Goal: Task Accomplishment & Management: Complete application form

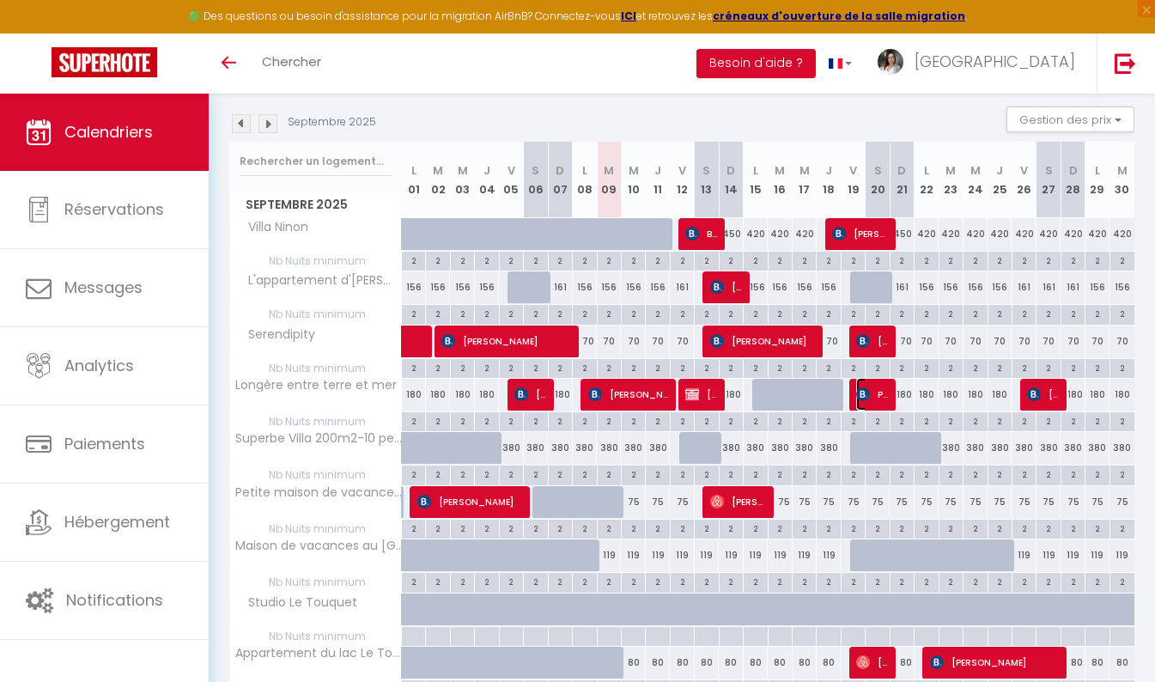
click at [880, 390] on span "Palfliet [PERSON_NAME]" at bounding box center [872, 394] width 32 height 33
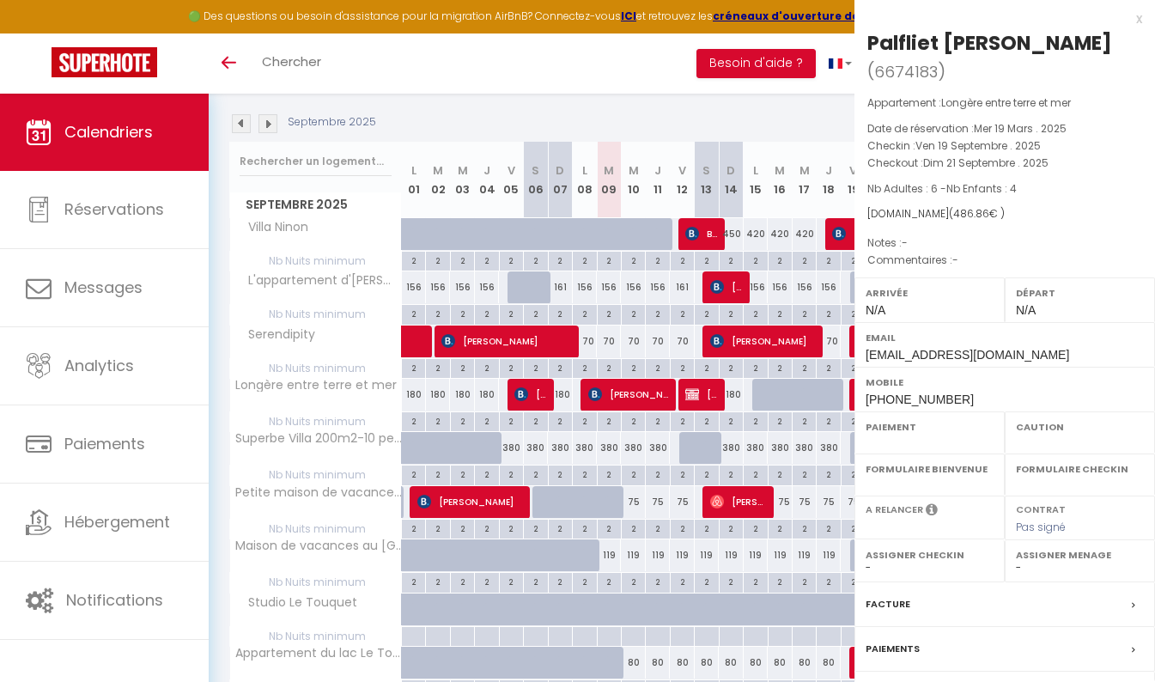
select select "OK"
select select "KO"
select select "0"
select select "1"
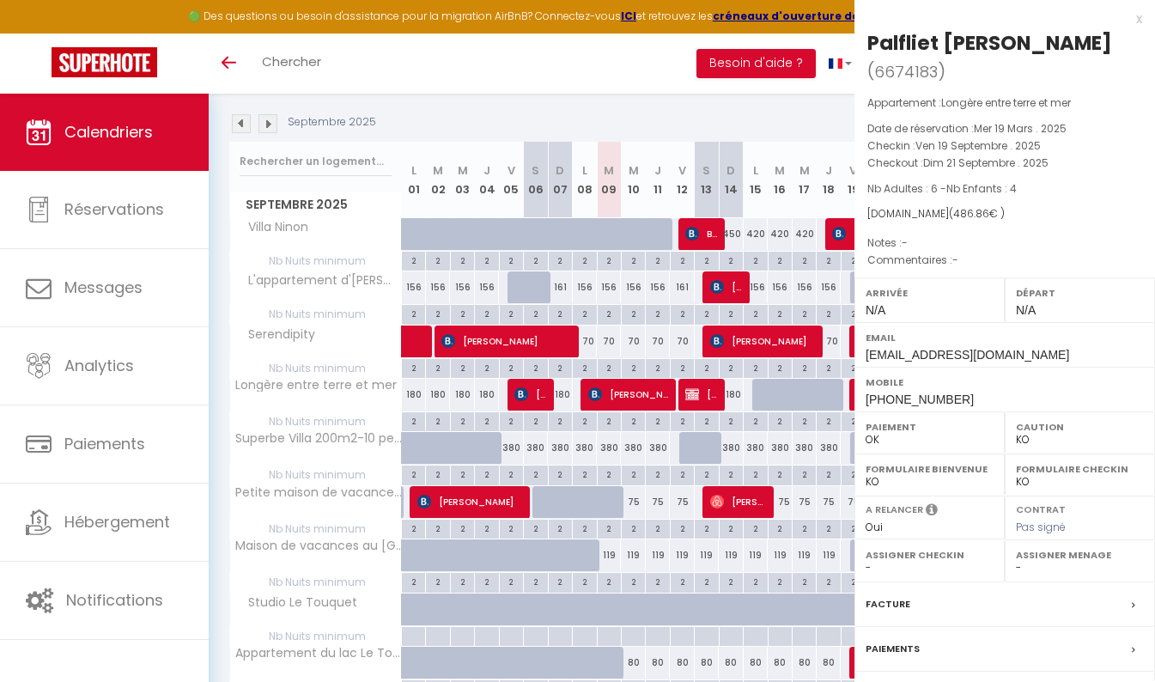
select select
select select "44217"
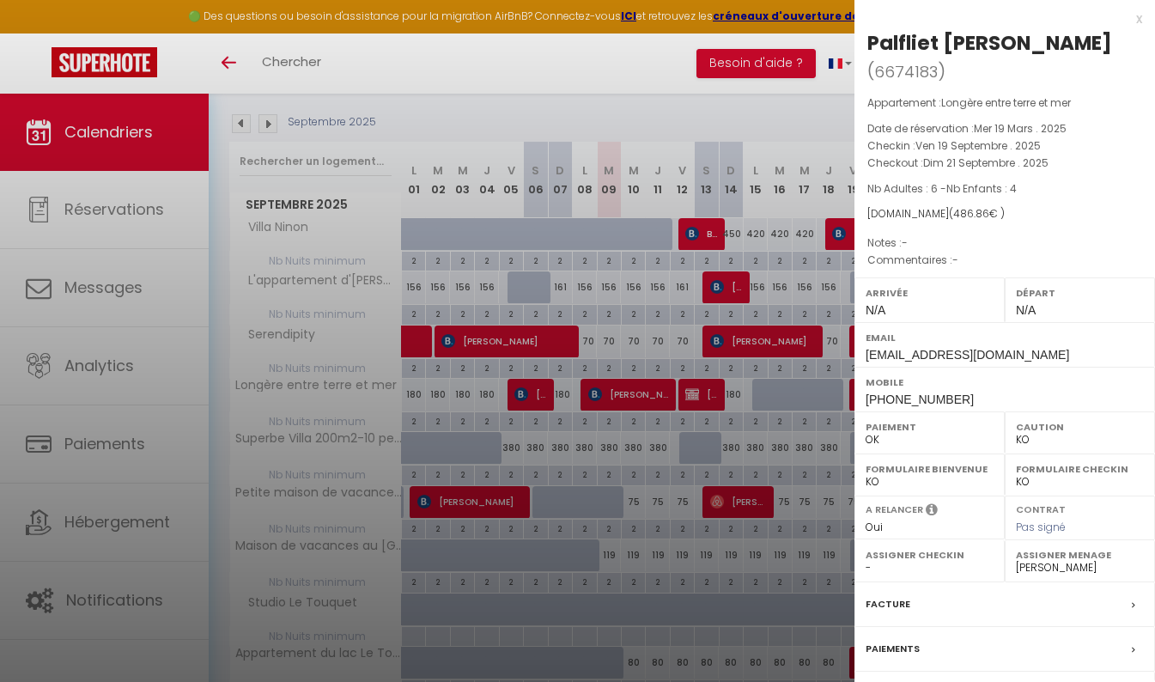
click at [773, 114] on div at bounding box center [577, 341] width 1155 height 682
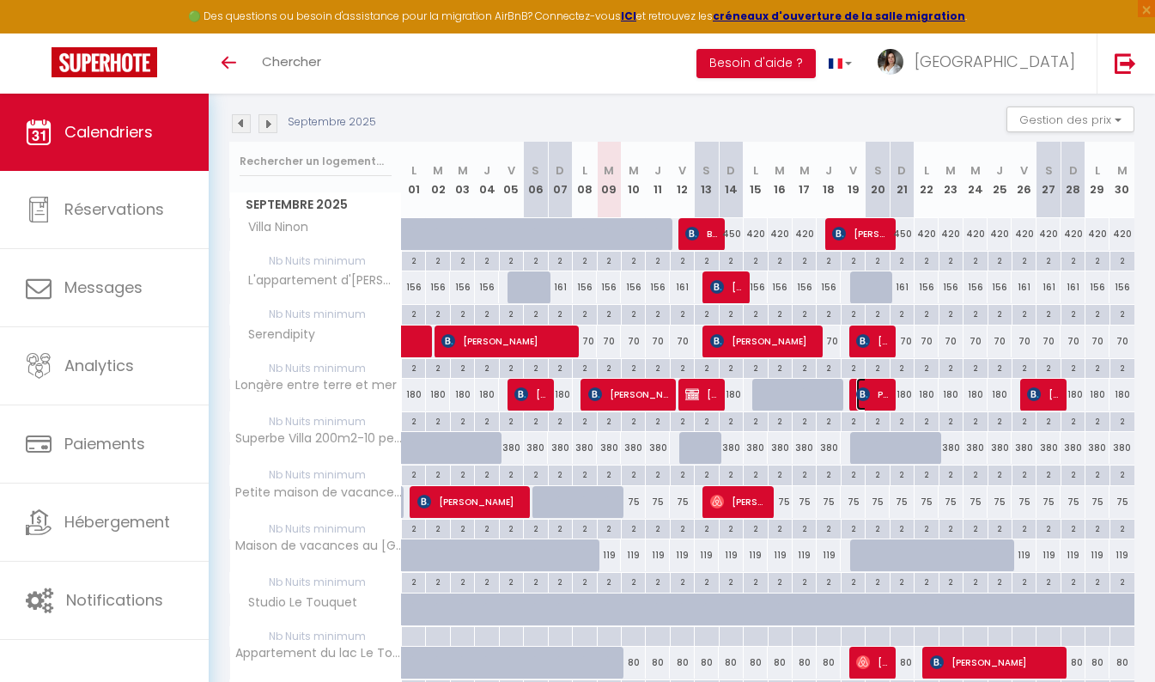
click at [878, 401] on span "Palfliet [PERSON_NAME]" at bounding box center [872, 394] width 32 height 33
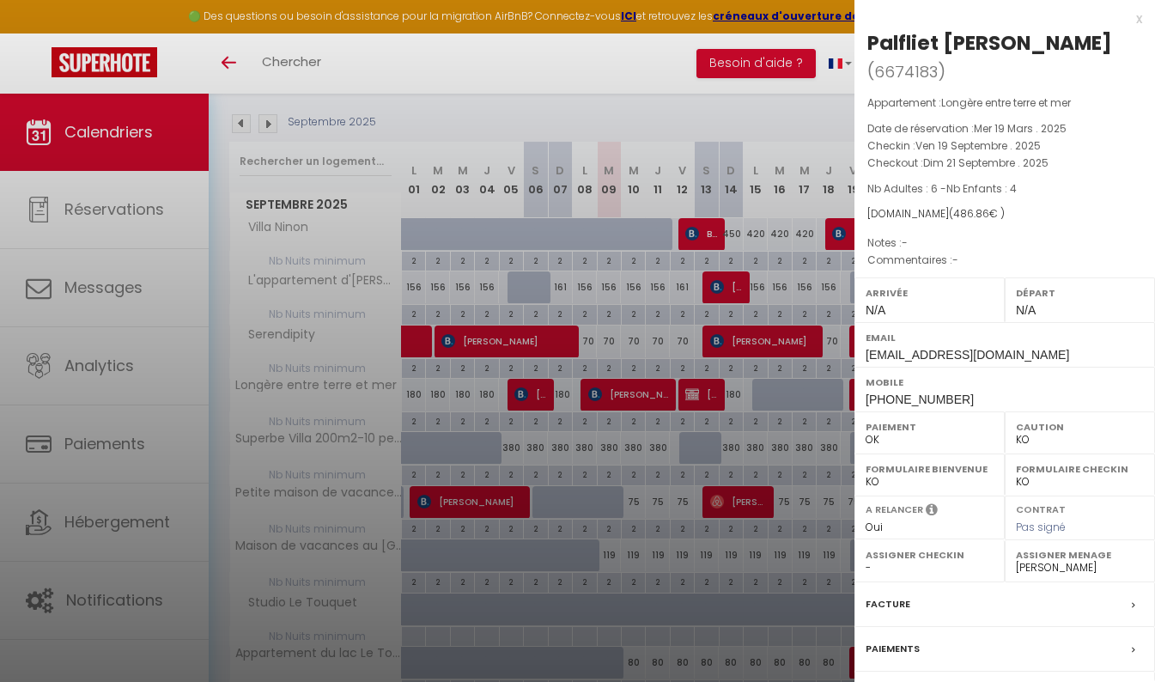
scroll to position [118, 0]
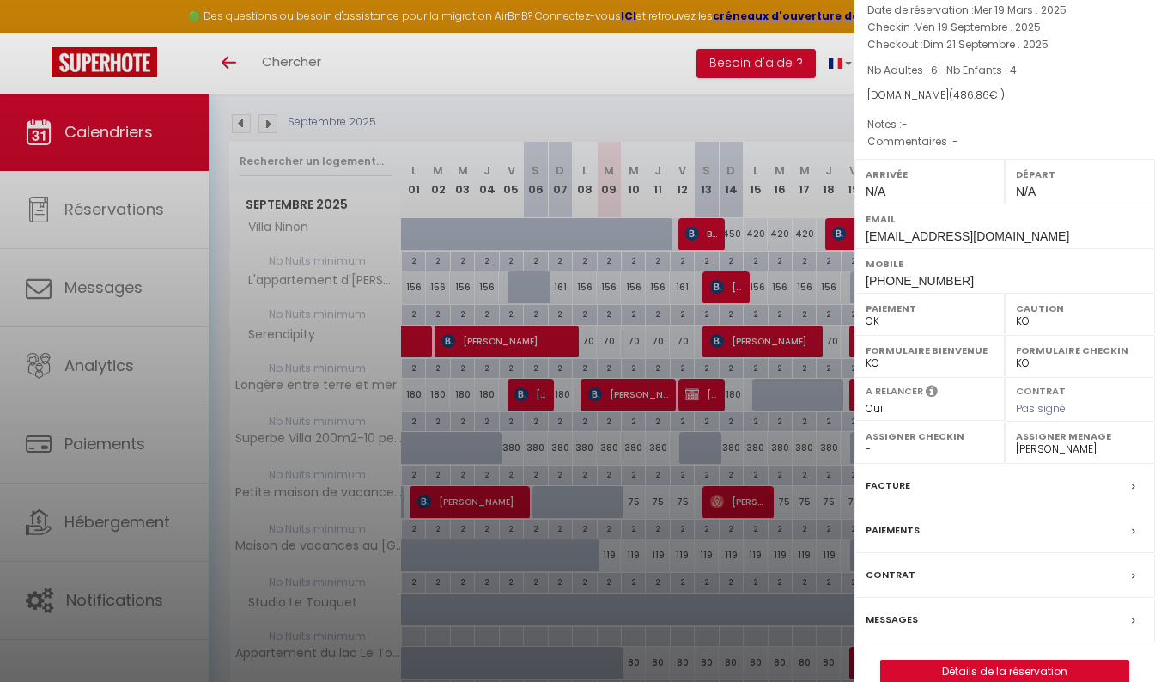
click at [905, 610] on label "Messages" at bounding box center [891, 619] width 52 height 18
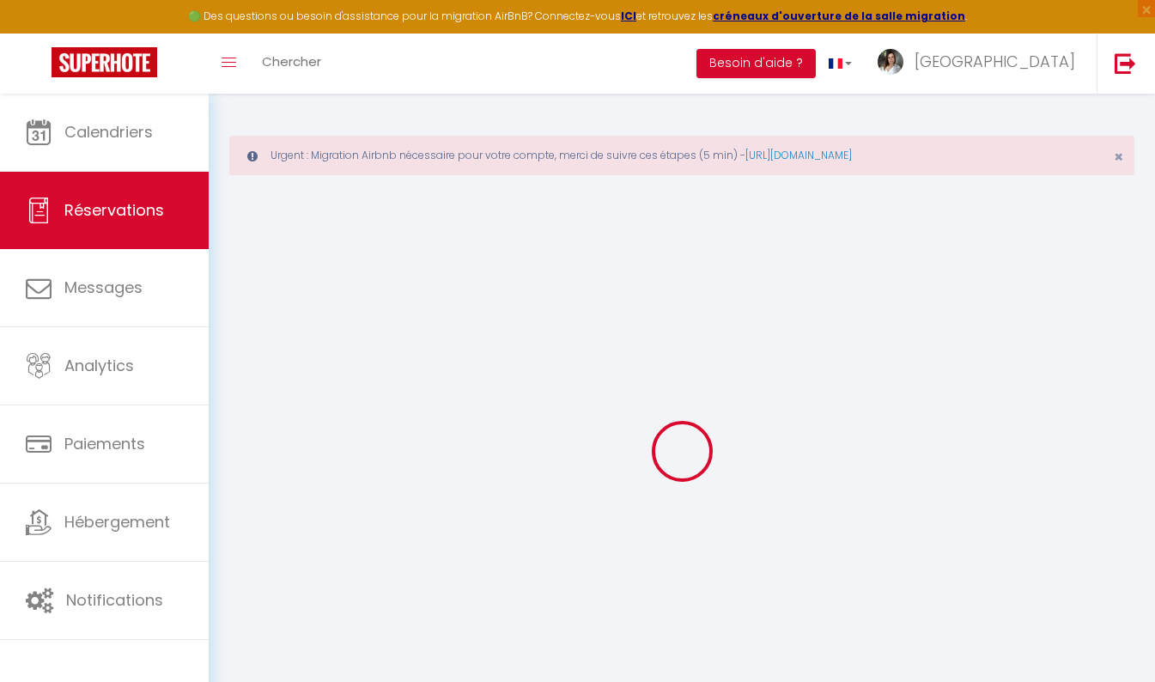
select select
checkbox input "false"
select select
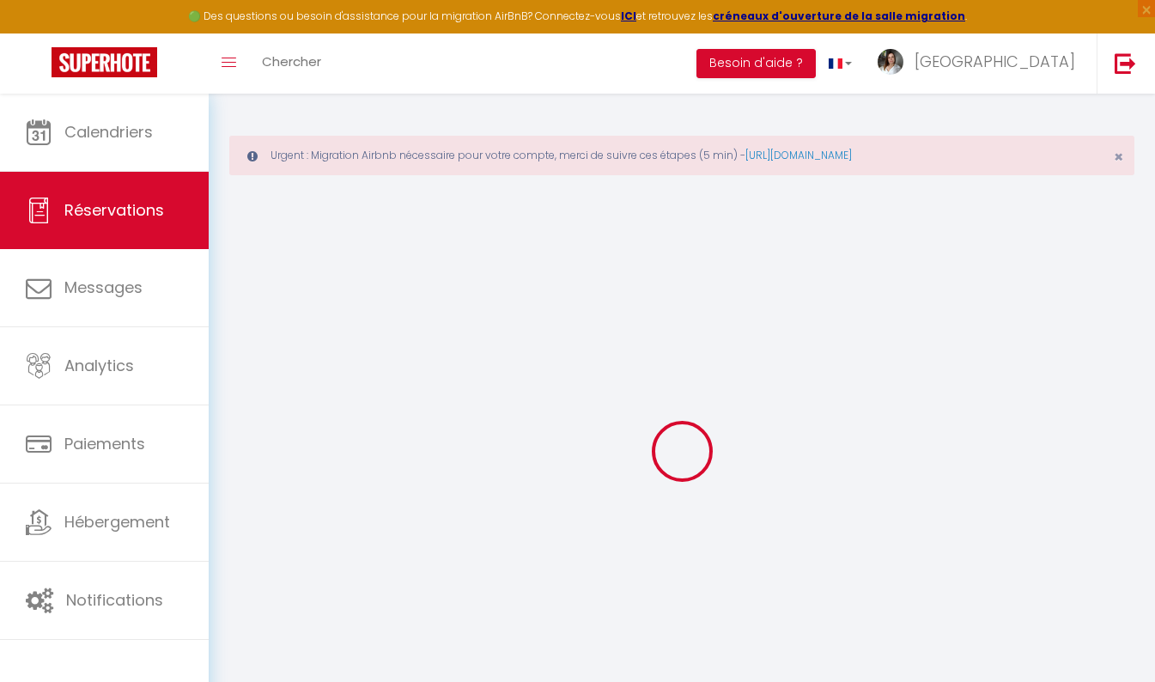
checkbox input "false"
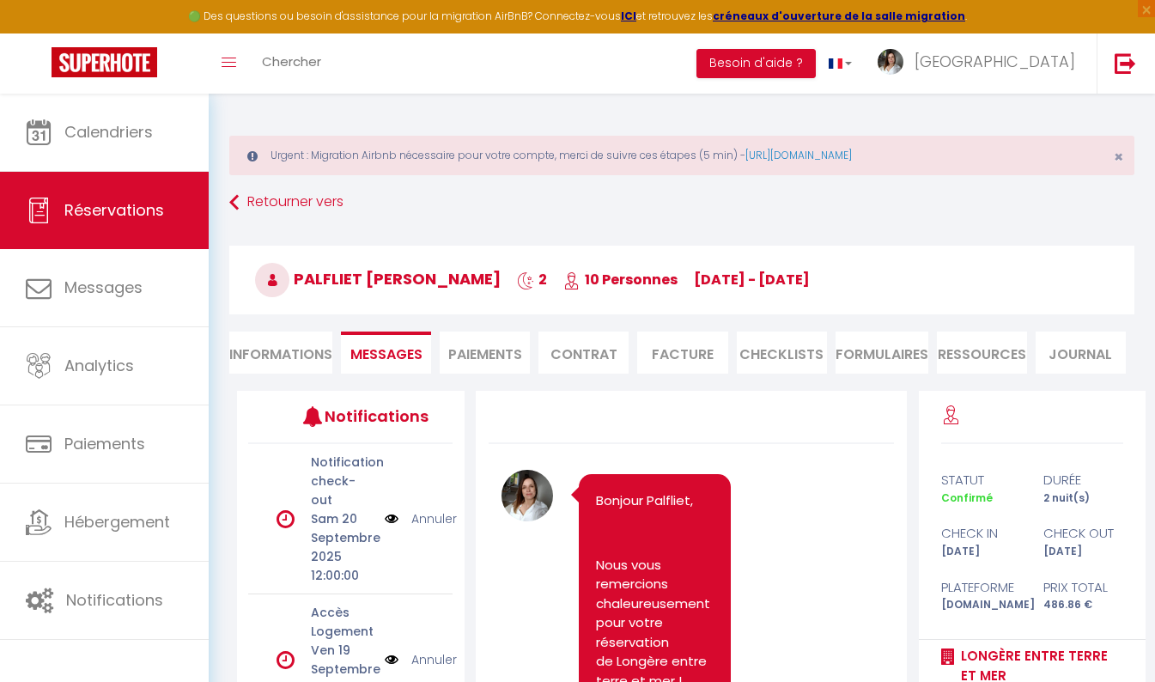
scroll to position [1325, 0]
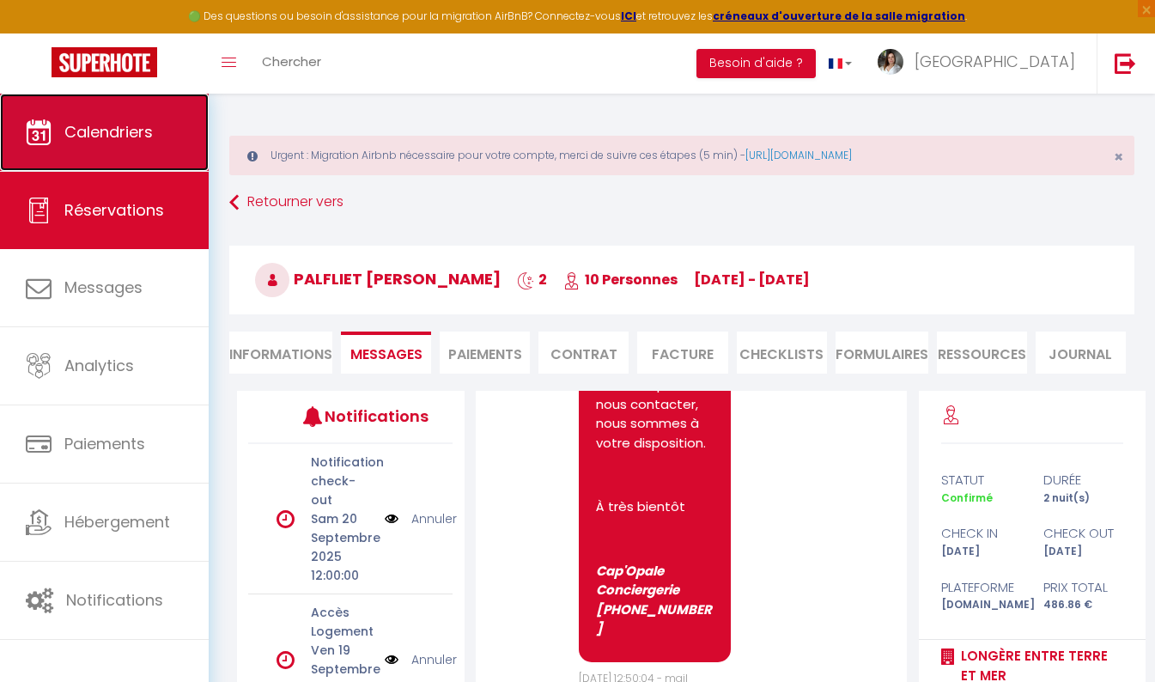
click at [110, 122] on span "Calendriers" at bounding box center [108, 131] width 88 height 21
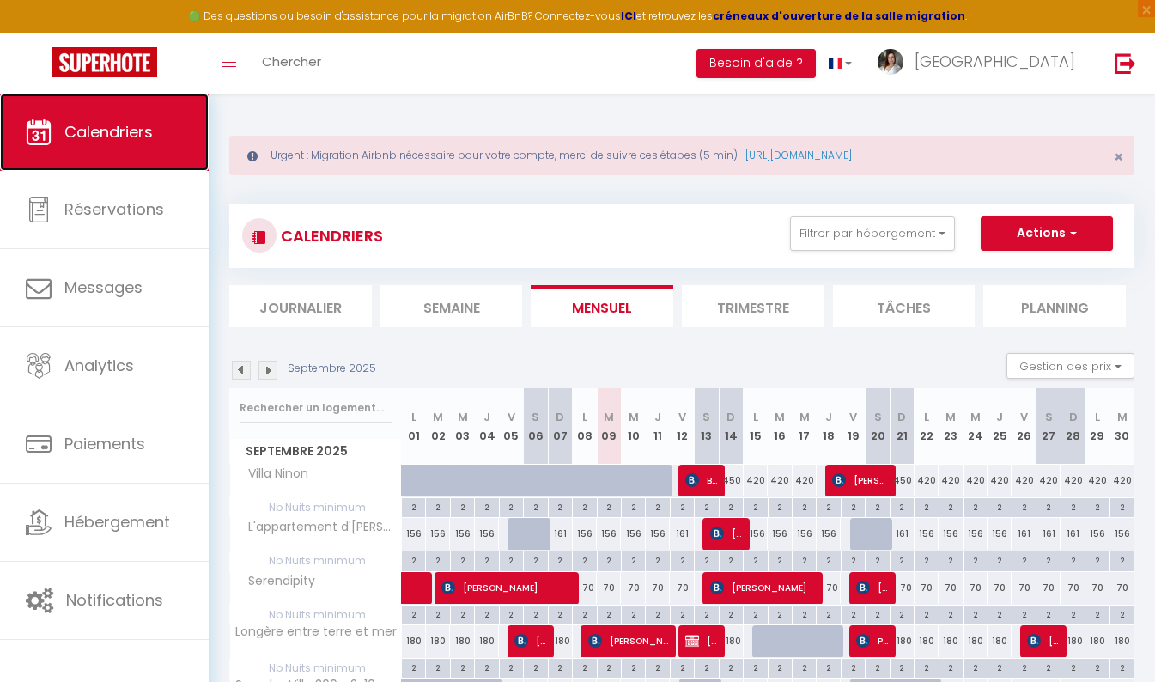
click at [110, 122] on span "Calendriers" at bounding box center [108, 131] width 88 height 21
click at [698, 473] on img at bounding box center [692, 480] width 14 height 14
select select "OK"
select select "KO"
select select "1"
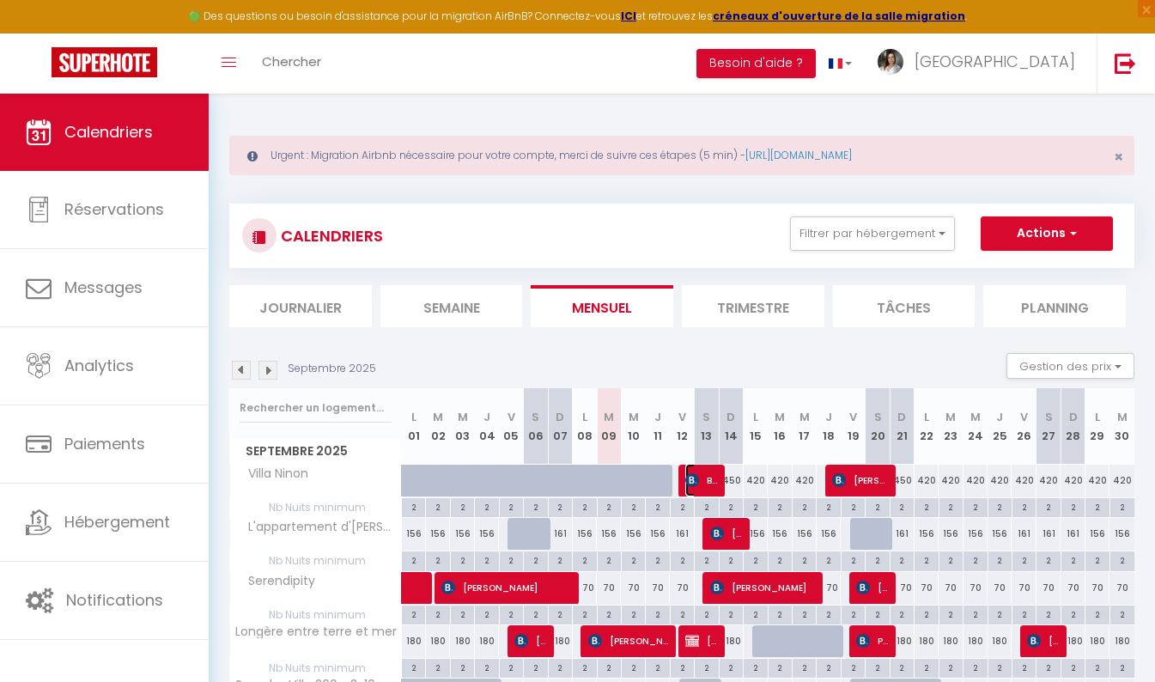
select select "0"
select select "1"
select select
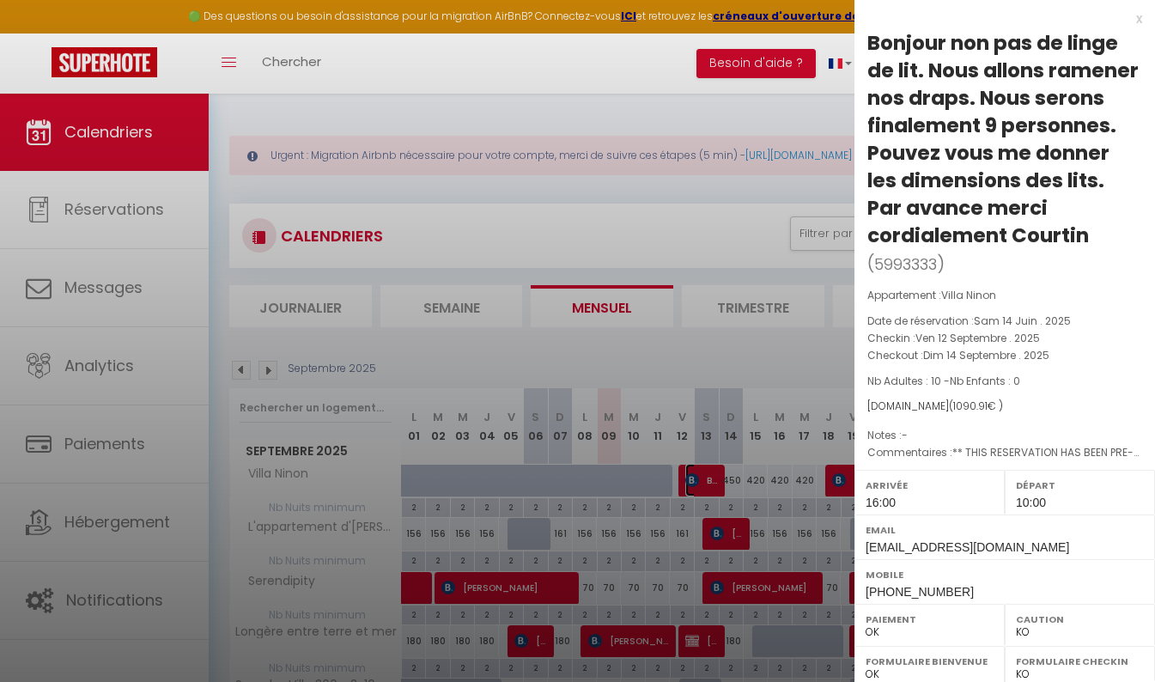
select select
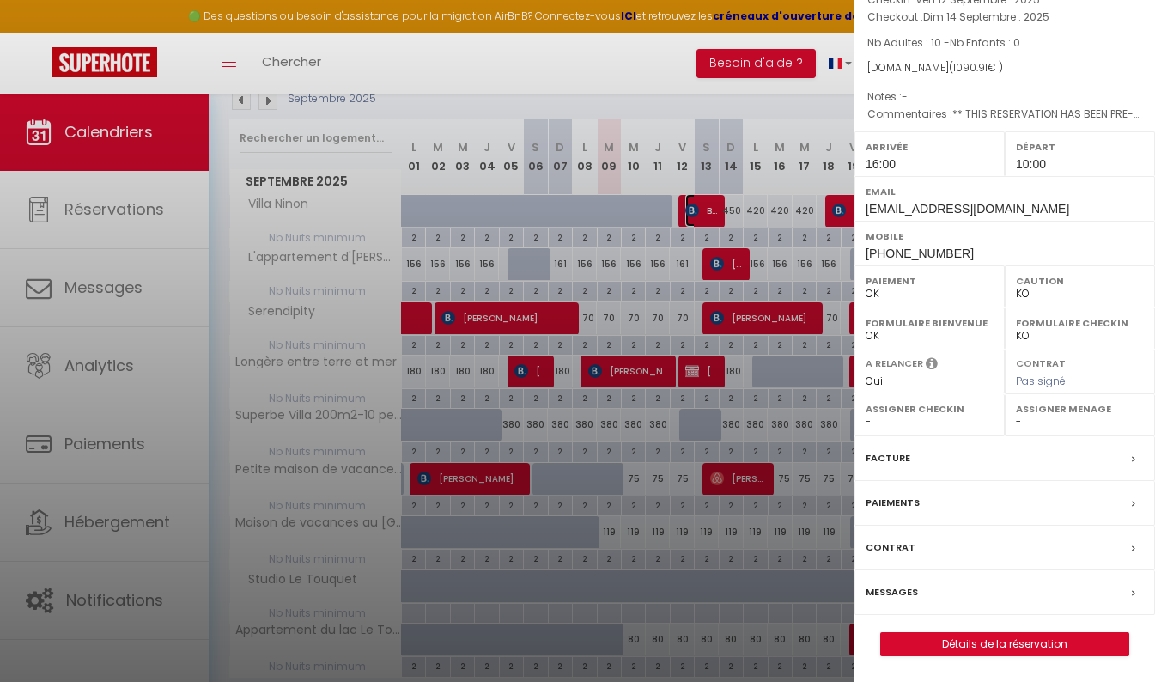
scroll to position [274, 0]
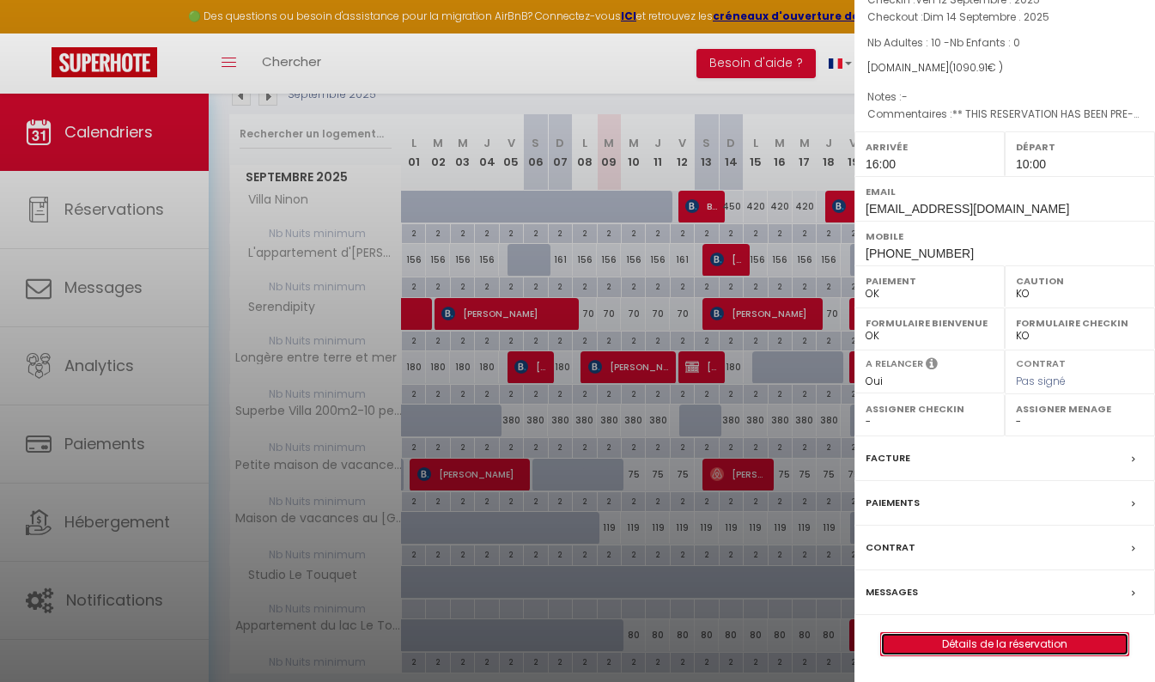
click at [1025, 643] on link "Détails de la réservation" at bounding box center [1004, 644] width 247 height 22
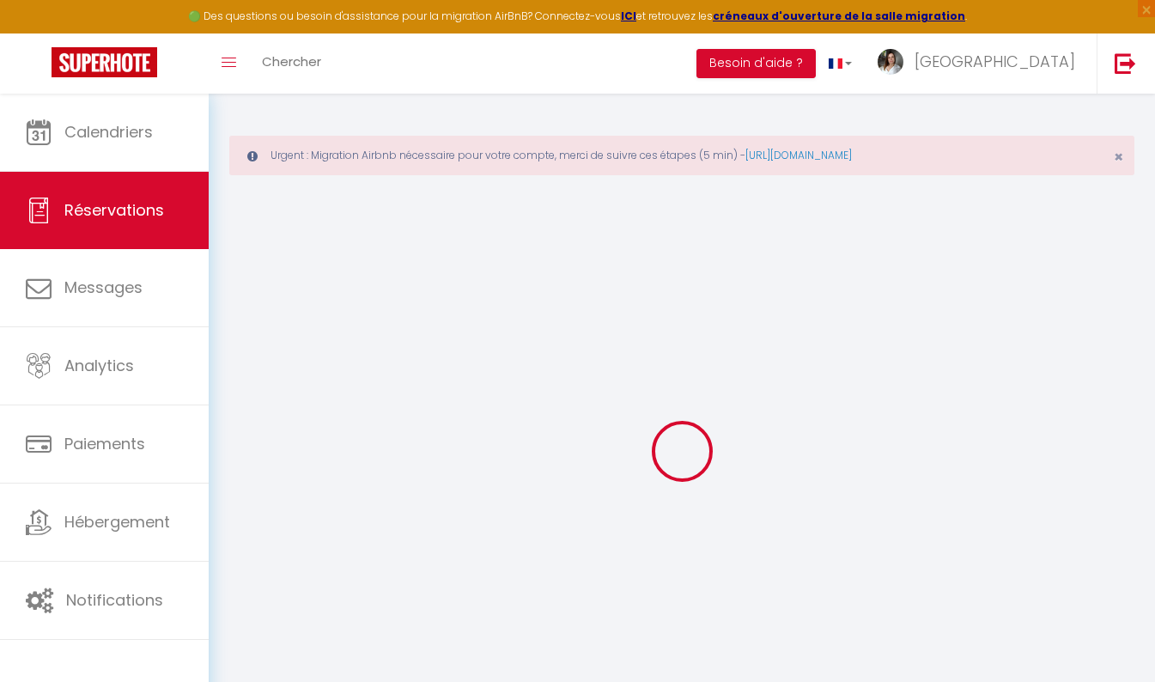
type input "Bonjour non pas de linge de lit. Nous allons ramener nos draps. Nous serons fin…"
type input "Courtin"
type input "[EMAIL_ADDRESS][DOMAIN_NAME]"
type input "[PERSON_NAME][EMAIL_ADDRESS][DOMAIN_NAME]"
type input "[PHONE_NUMBER]"
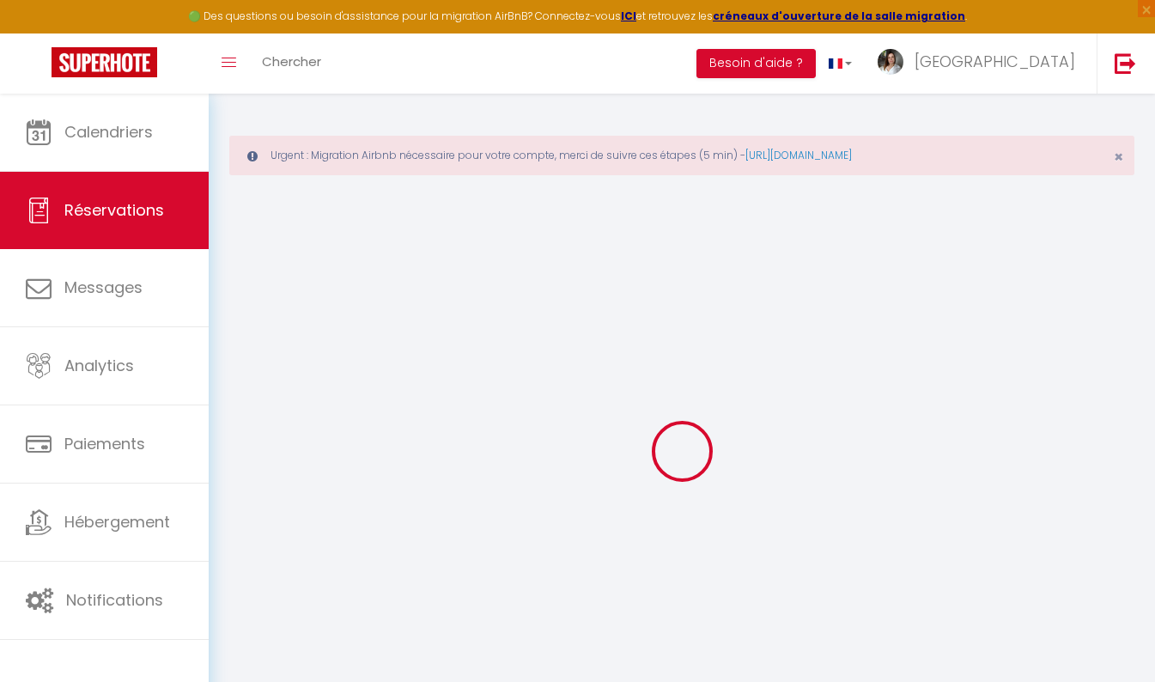
type input "[PHONE_NUMBER]"
type input "."
select select "FR"
type input "178.5"
type input "15.27"
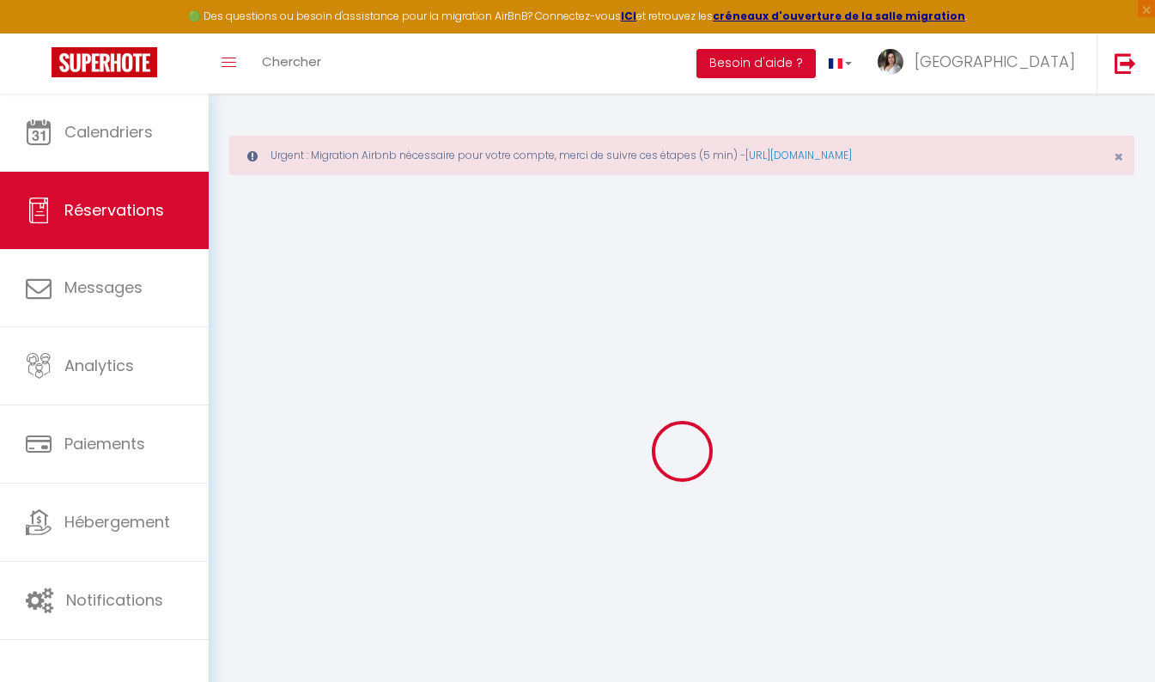
select select "55603"
select select "1"
select select
type input "10"
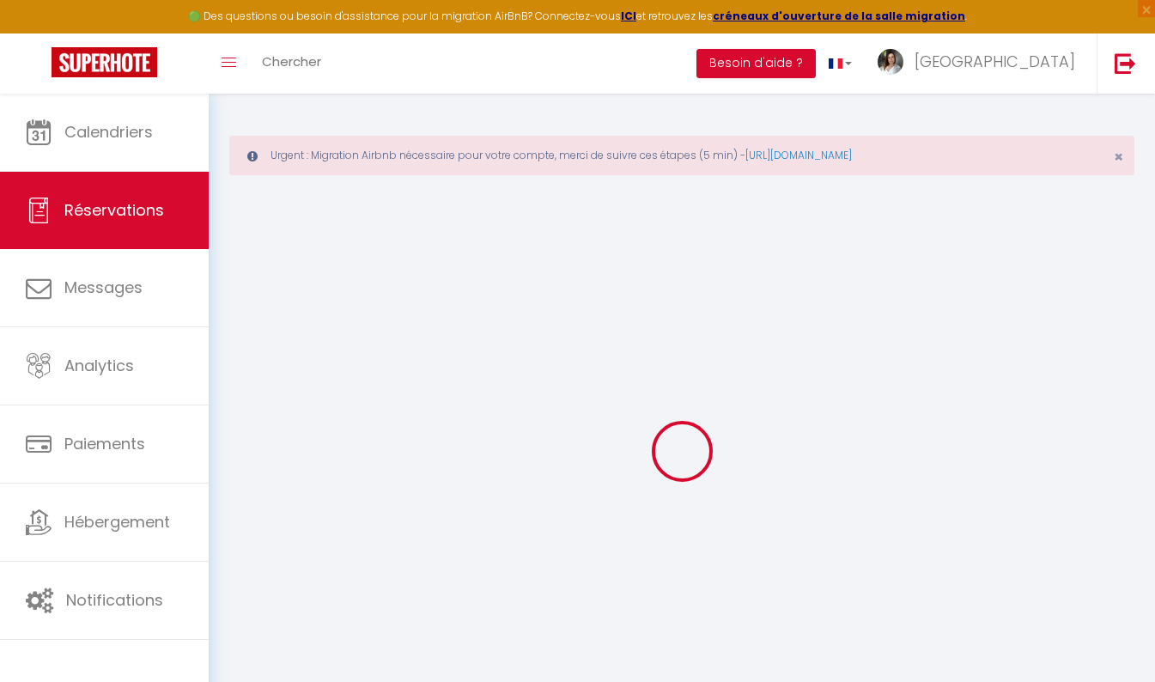
select select "12"
select select
type input "900"
checkbox input "false"
type input "0"
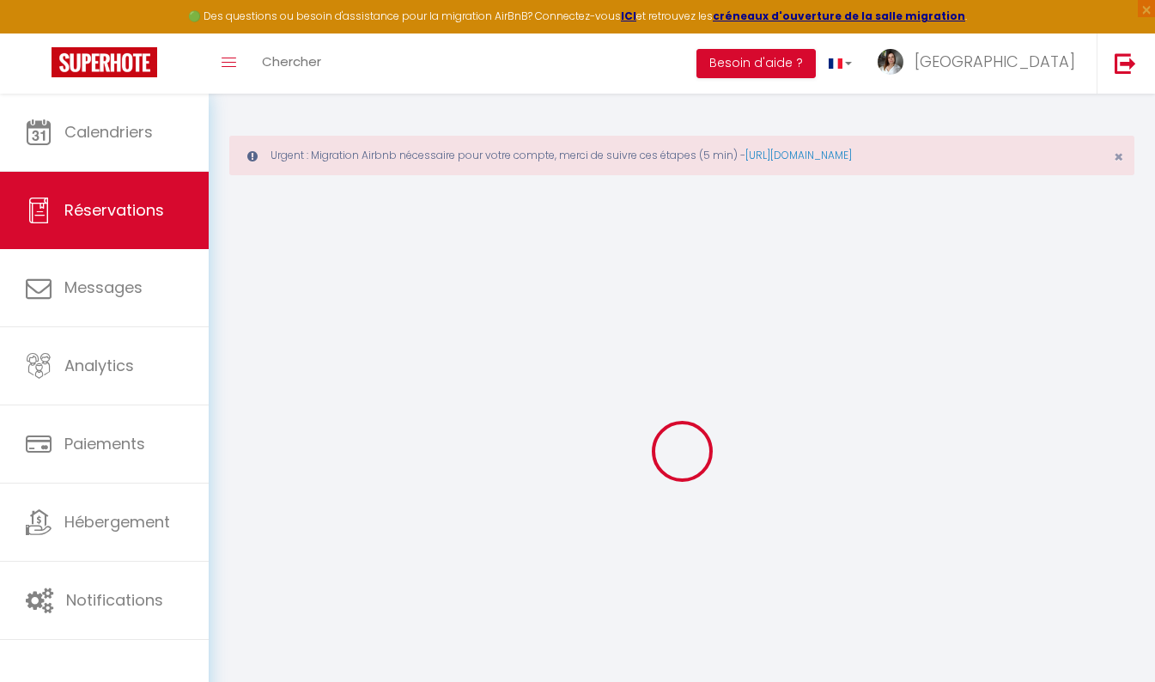
select select "2"
type input "0"
select select
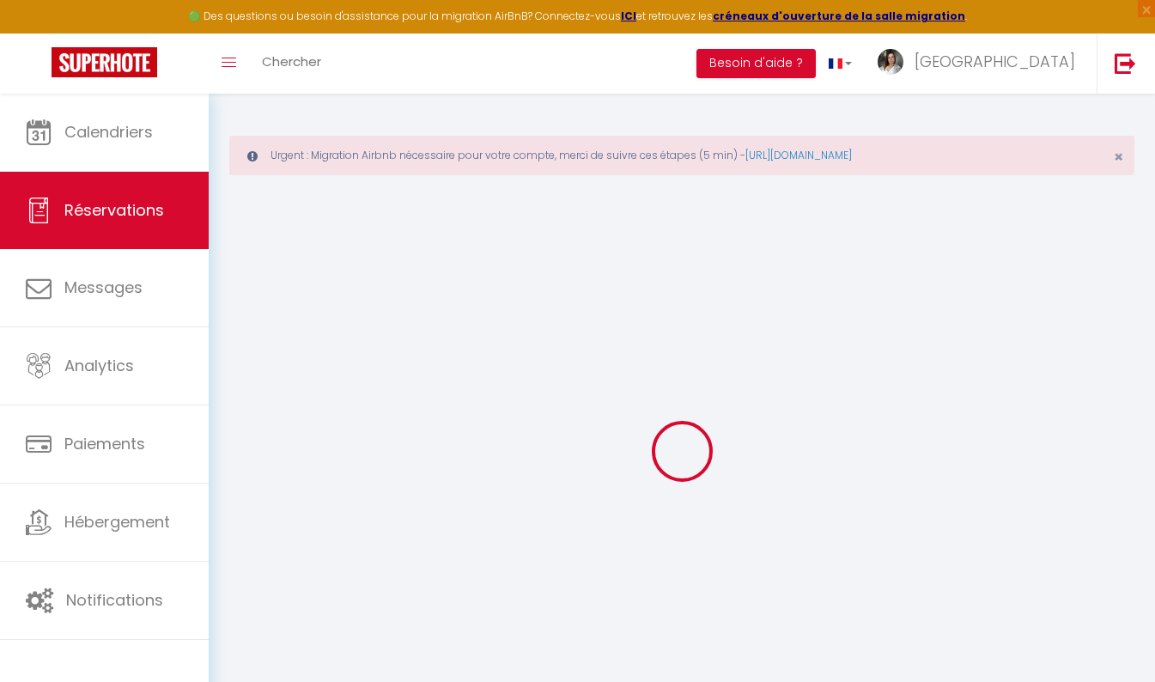
select select
select select "14"
checkbox input "false"
select select
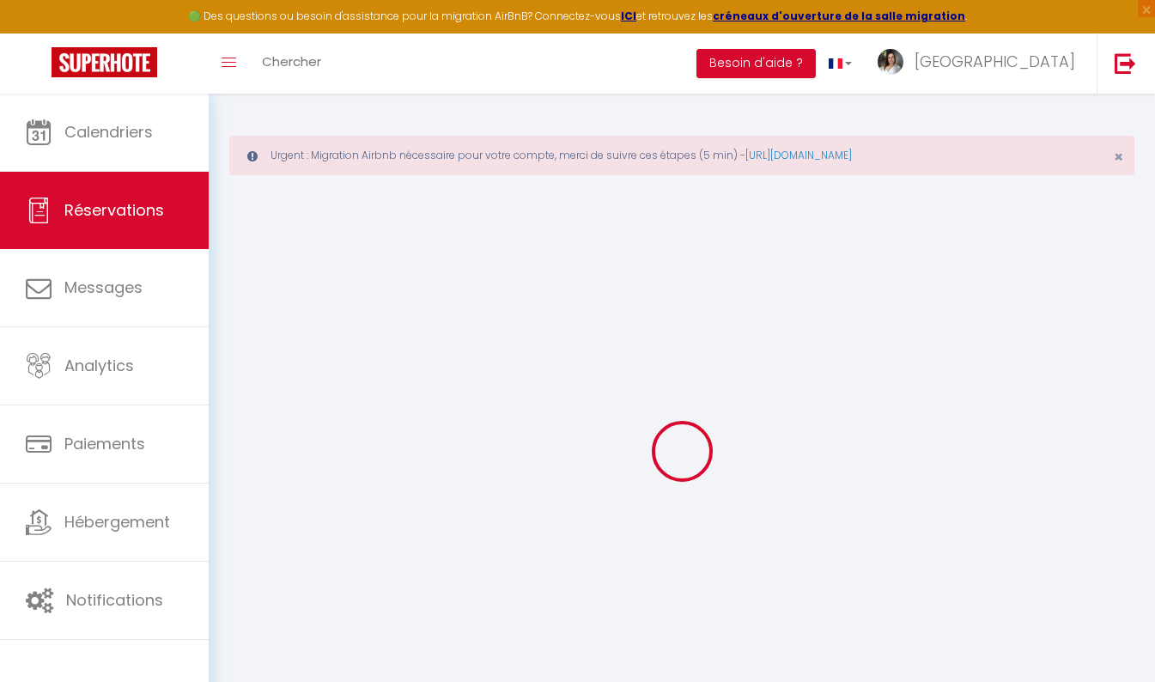
checkbox input "false"
select select
checkbox input "false"
type textarea "** THIS RESERVATION HAS BEEN PRE-PAID ** BOOKING NOTE : Payment charge is EUR 1…"
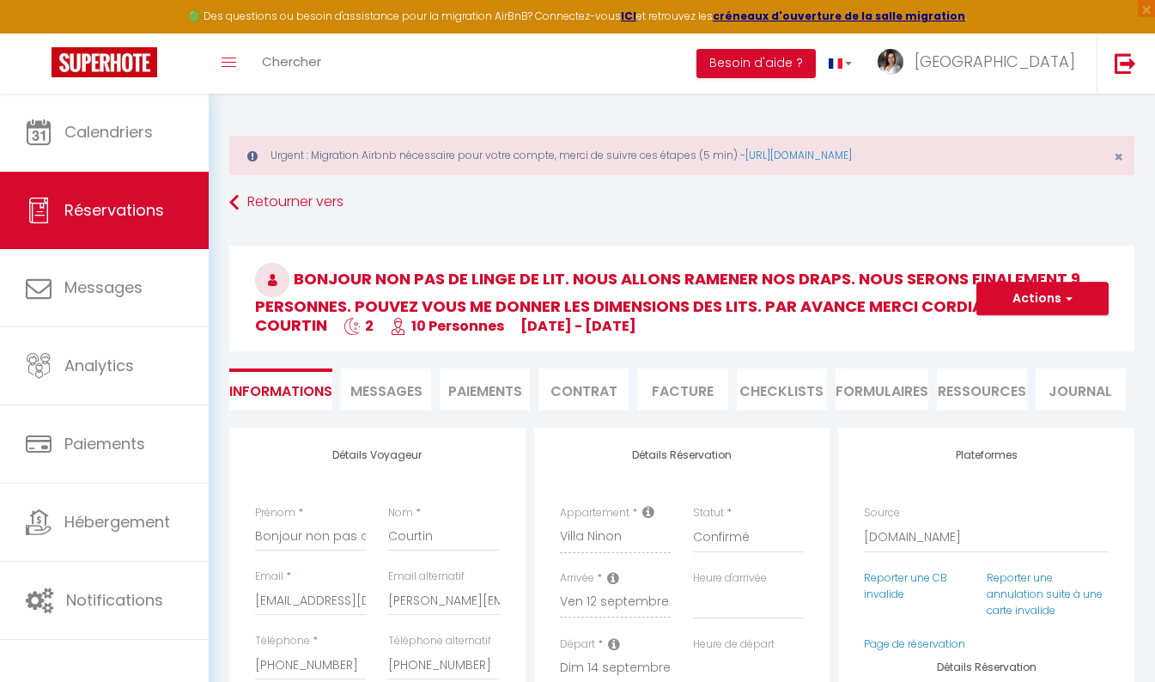
type input "150"
type input "40.91"
select select
checkbox input "false"
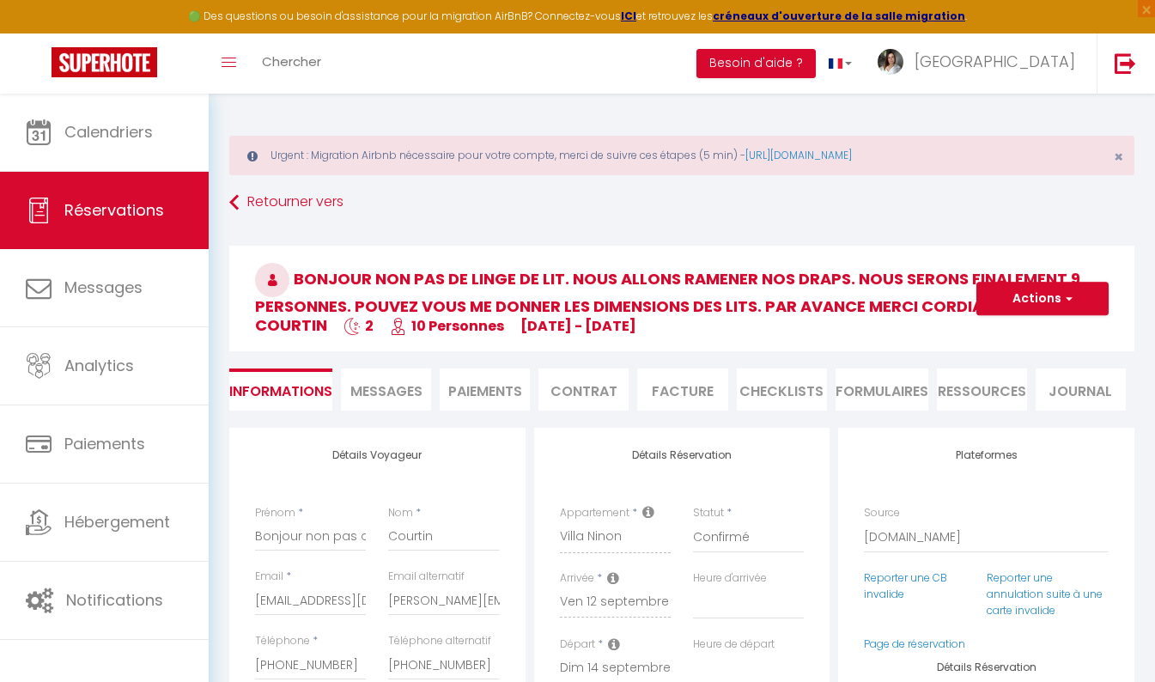
select select "16:00"
select select "10:00"
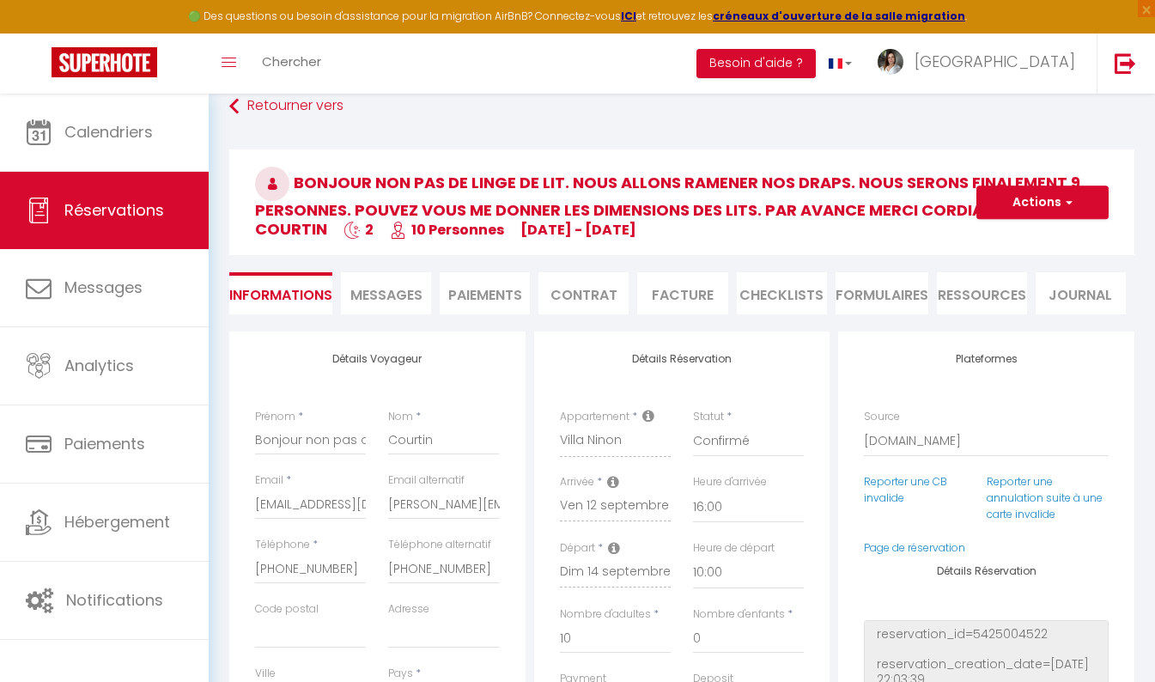
scroll to position [103, 0]
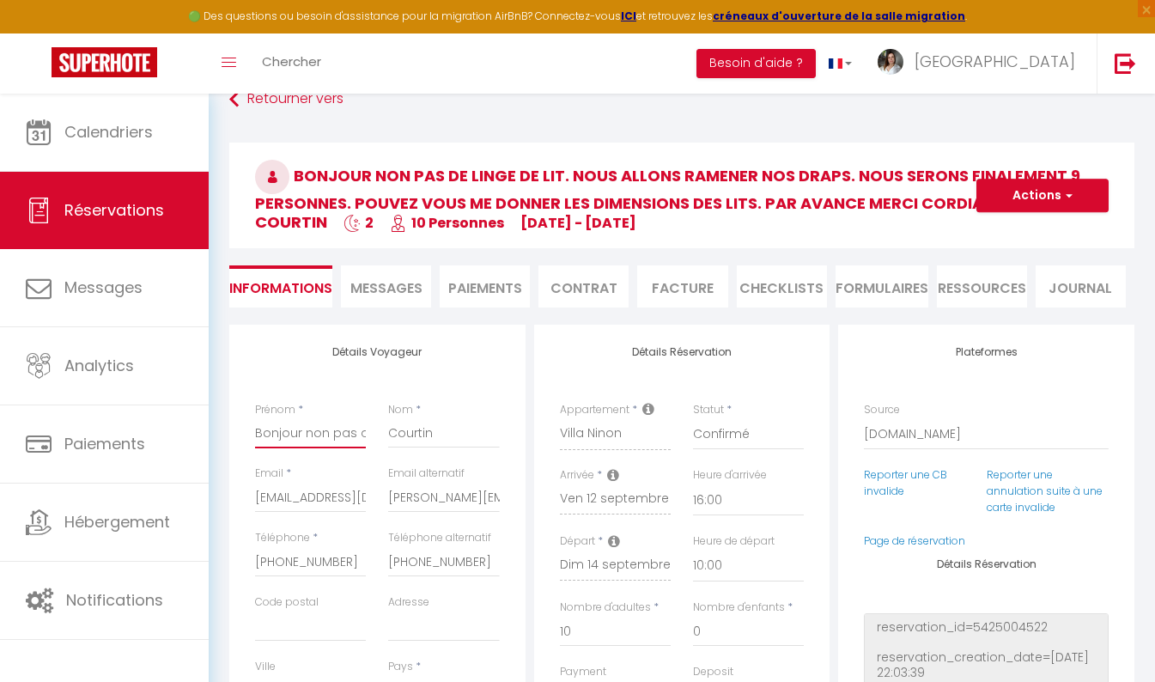
click at [341, 434] on input "Bonjour non pas de linge de lit. Nous allons ramener nos draps. Nous serons fin…" at bounding box center [310, 432] width 111 height 31
type input "E"
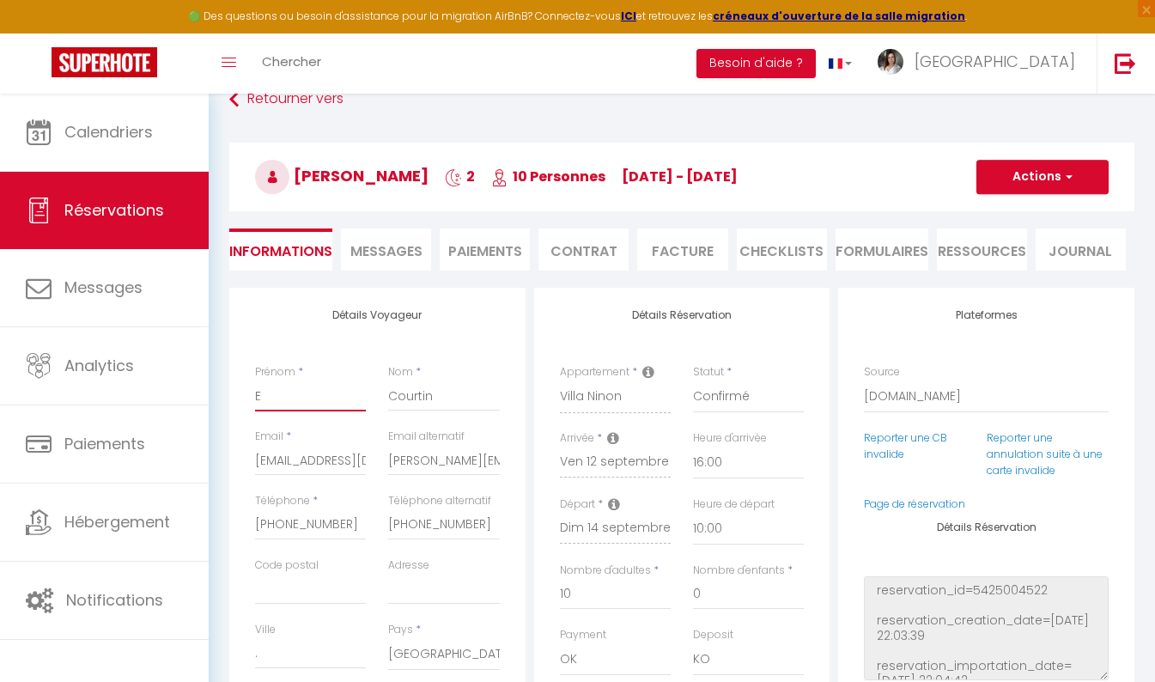
checkbox input "false"
type input "Em"
checkbox input "false"
type input "Emi"
checkbox input "false"
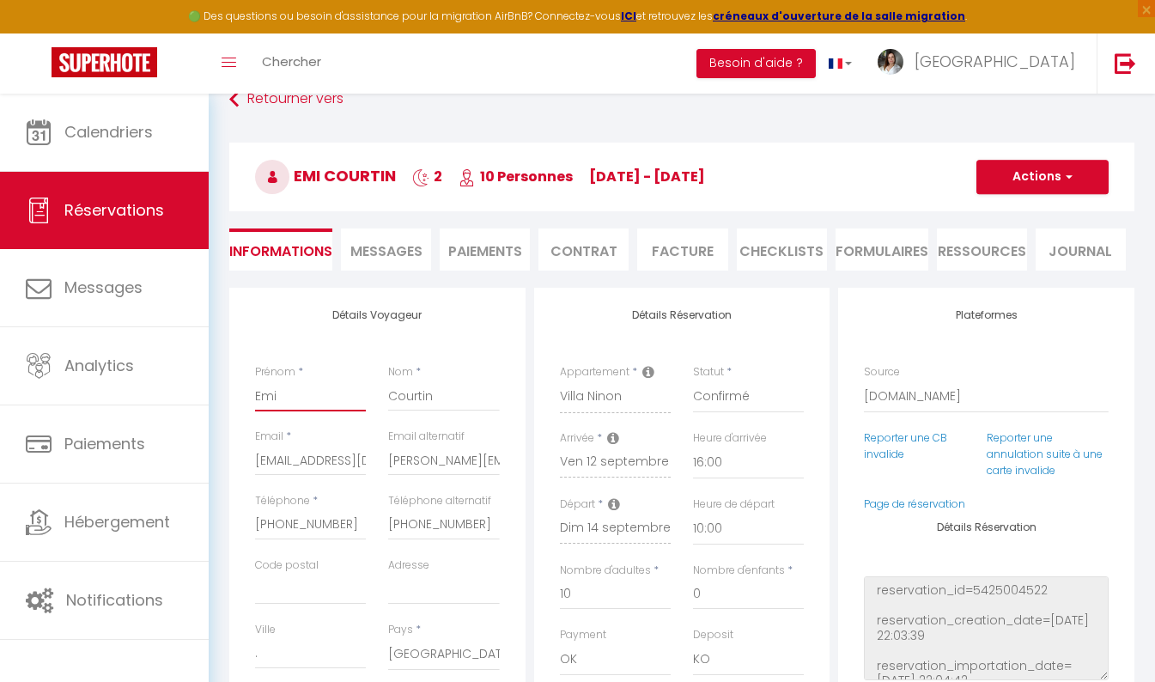
type input "[PERSON_NAME]"
checkbox input "false"
type input "[PERSON_NAME]"
checkbox input "false"
type input "[PERSON_NAME]"
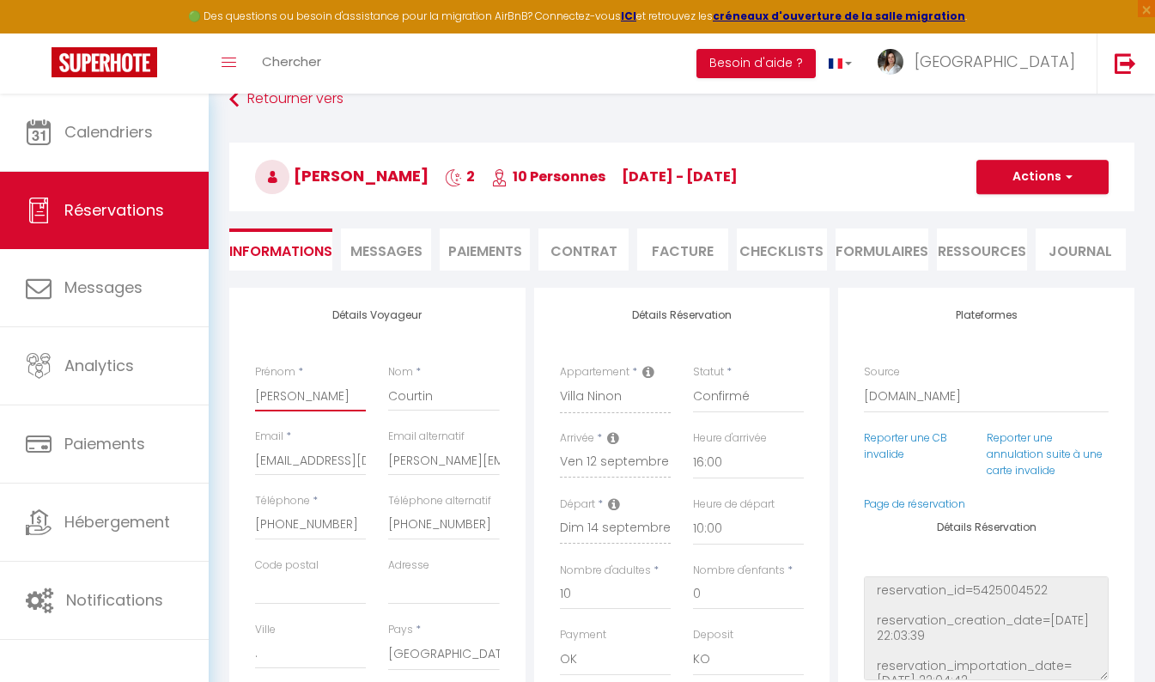
checkbox input "false"
type input "[PERSON_NAME]"
click at [1006, 177] on button "Actions" at bounding box center [1042, 177] width 132 height 34
click at [1007, 213] on link "Enregistrer" at bounding box center [1025, 214] width 136 height 22
select select "not_cancelled"
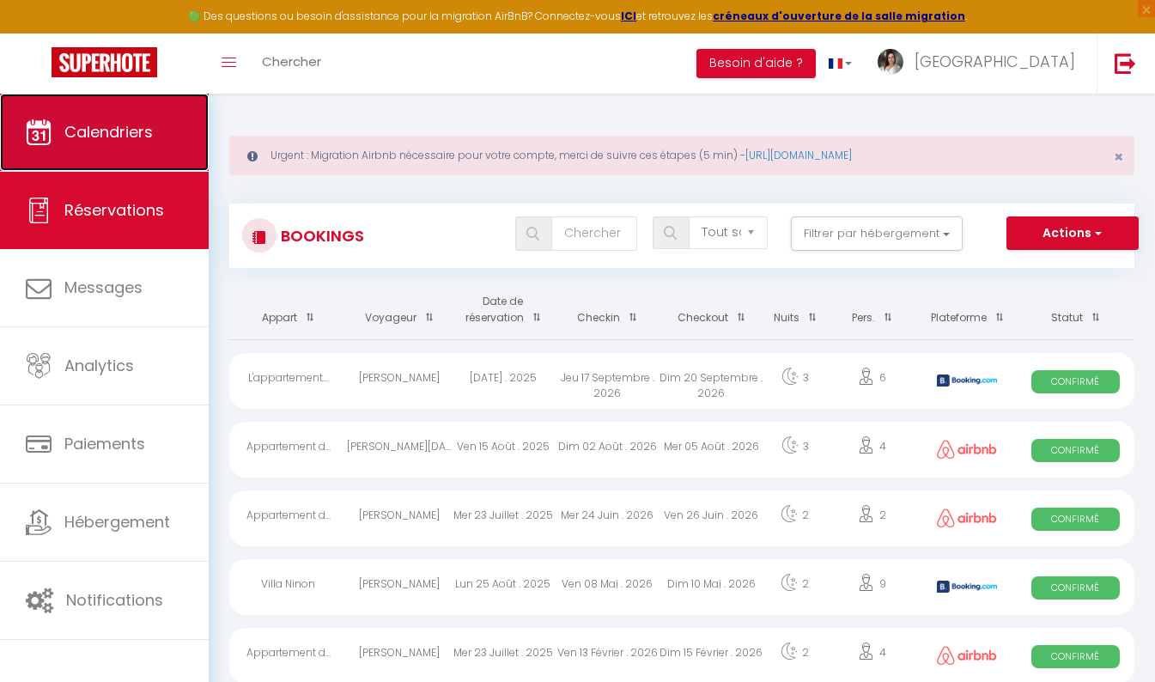
click at [90, 165] on link "Calendriers" at bounding box center [104, 132] width 209 height 77
